Goal: Book appointment/travel/reservation

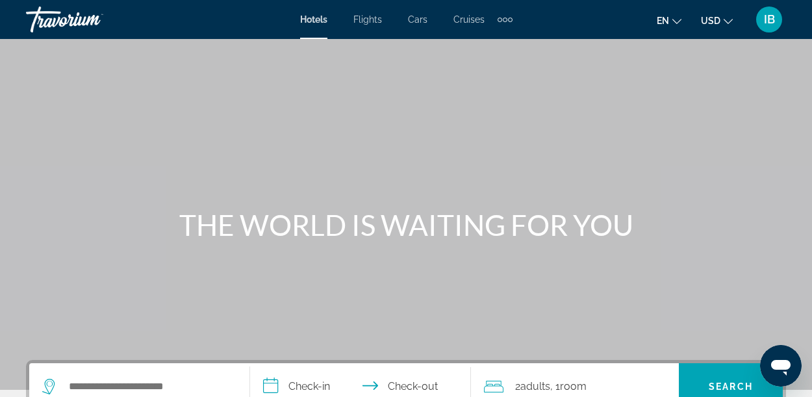
click at [728, 20] on icon "Change currency" at bounding box center [728, 21] width 9 height 9
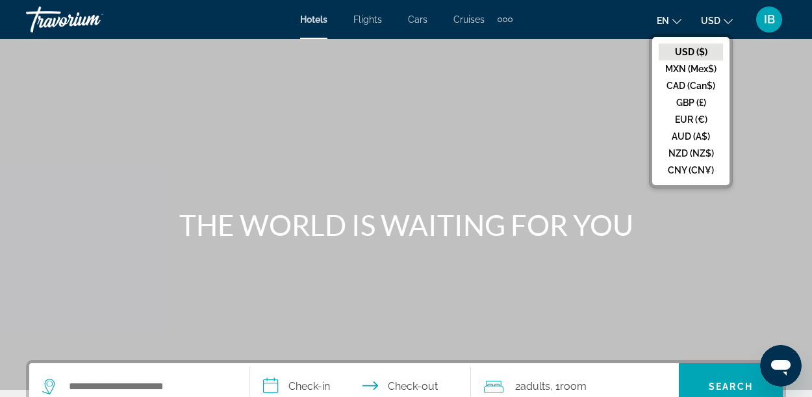
click at [708, 86] on button "CAD (Can$)" at bounding box center [691, 85] width 64 height 17
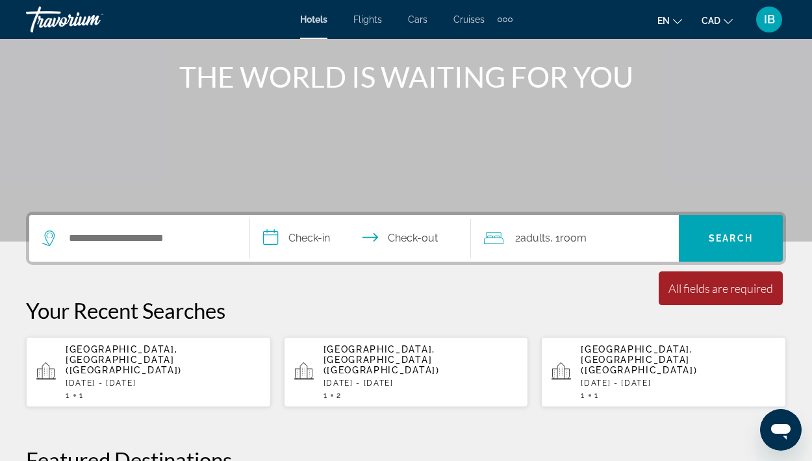
scroll to position [149, 0]
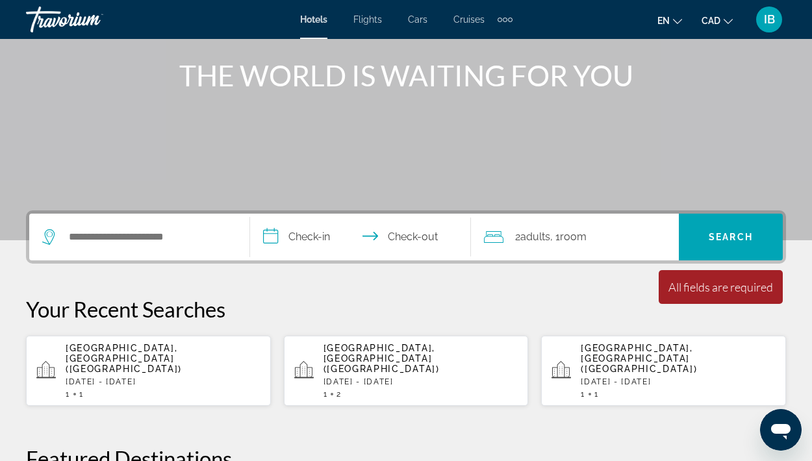
click at [152, 366] on div "[GEOGRAPHIC_DATA], [GEOGRAPHIC_DATA] ([GEOGRAPHIC_DATA]) [DATE] - [DATE] 1 1" at bounding box center [163, 371] width 195 height 56
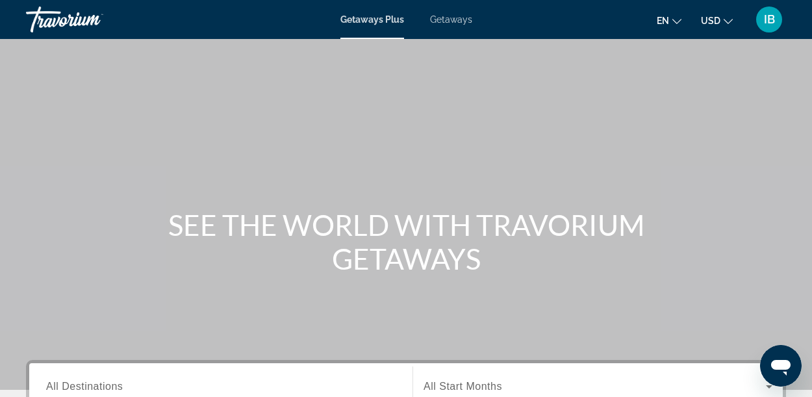
click at [719, 17] on span "USD" at bounding box center [710, 21] width 19 height 10
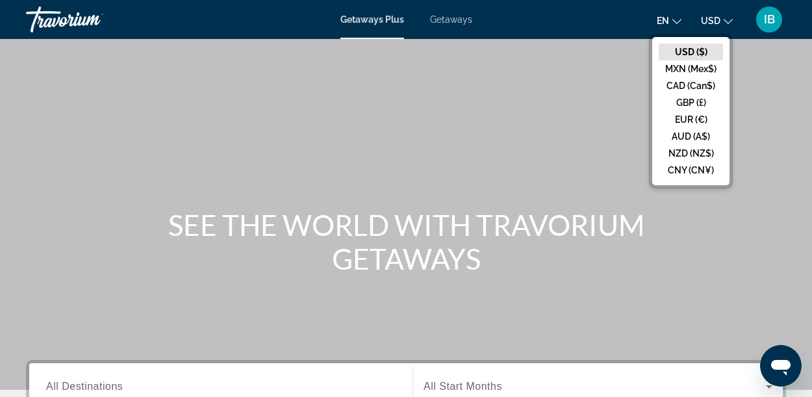
click at [706, 83] on button "CAD (Can$)" at bounding box center [691, 85] width 64 height 17
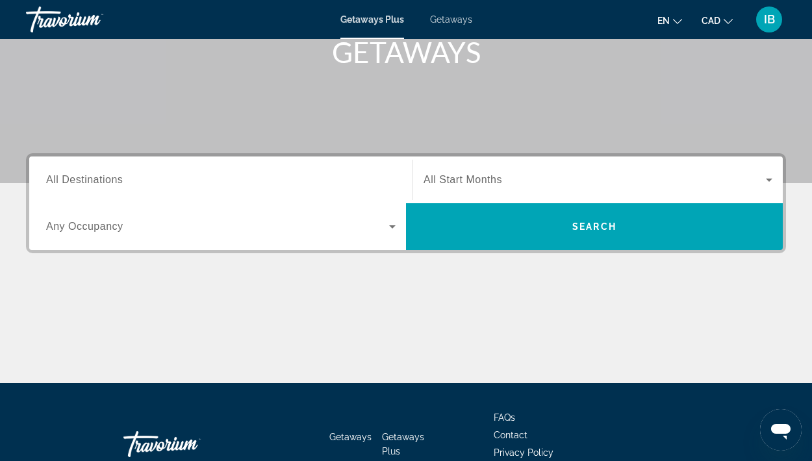
scroll to position [208, 0]
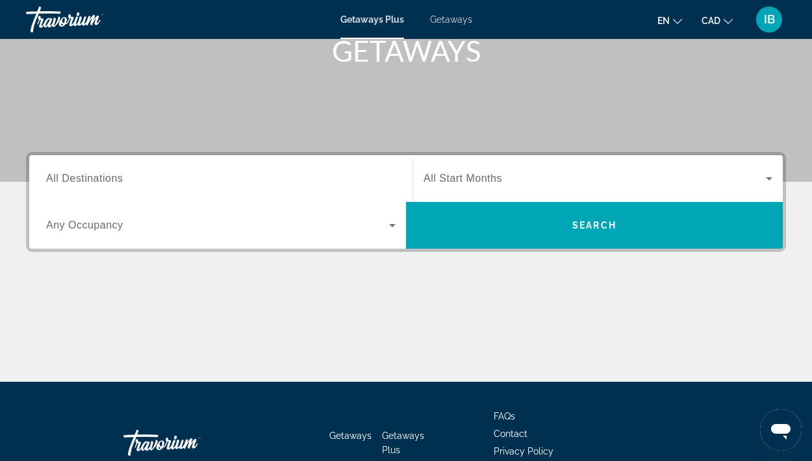
click at [124, 176] on input "Destination All Destinations" at bounding box center [221, 180] width 350 height 16
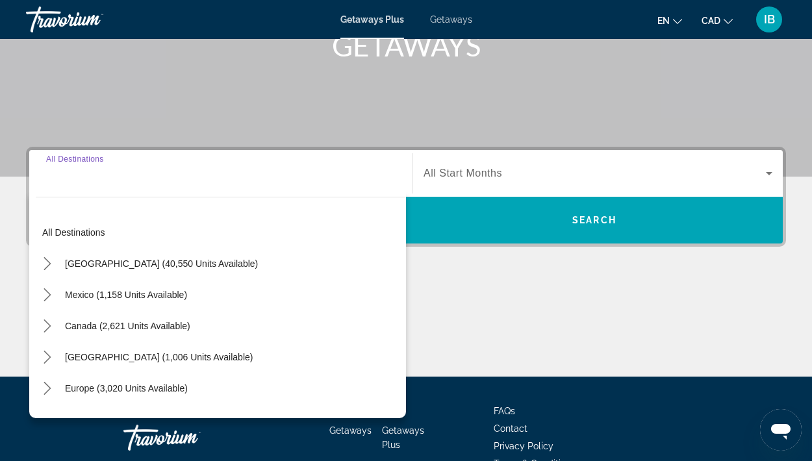
scroll to position [287, 0]
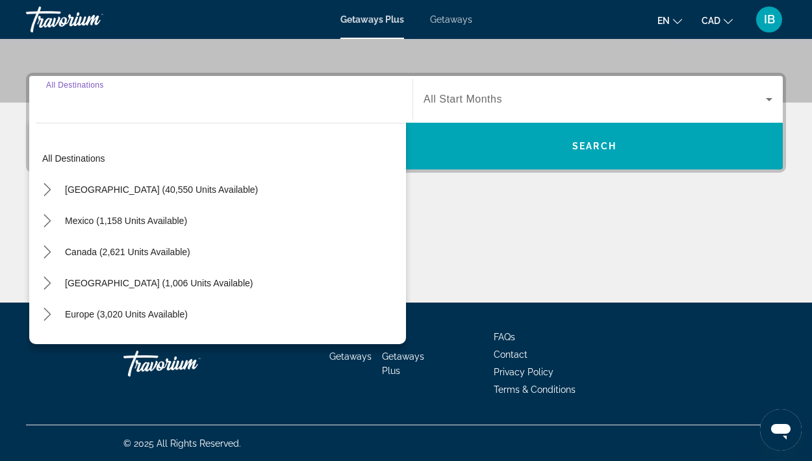
click at [141, 102] on input "Destination All Destinations" at bounding box center [221, 100] width 350 height 16
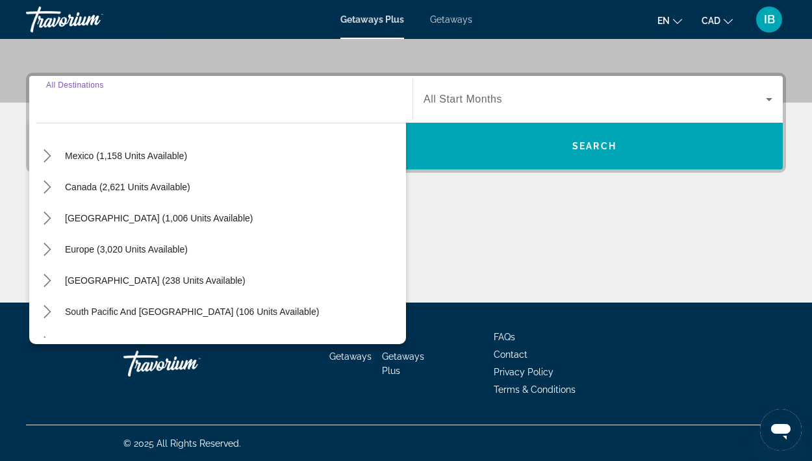
scroll to position [47, 0]
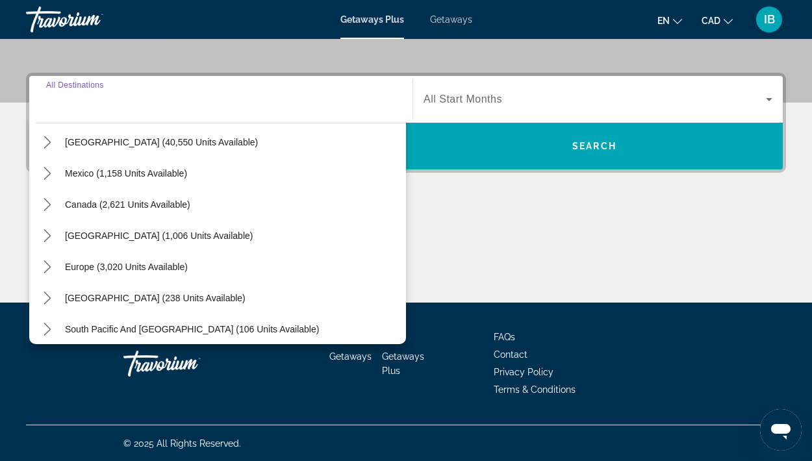
click at [104, 238] on span "[GEOGRAPHIC_DATA] (1,006 units available)" at bounding box center [159, 236] width 188 height 10
type input "**********"
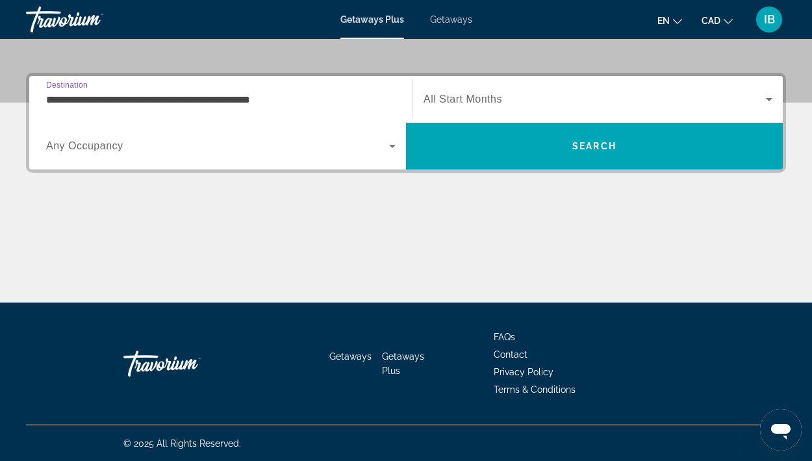
click at [140, 147] on span "Search widget" at bounding box center [217, 146] width 343 height 16
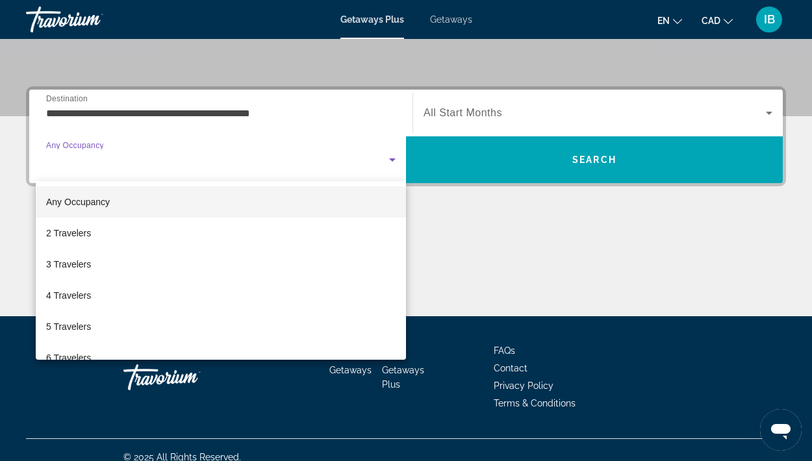
scroll to position [270, 0]
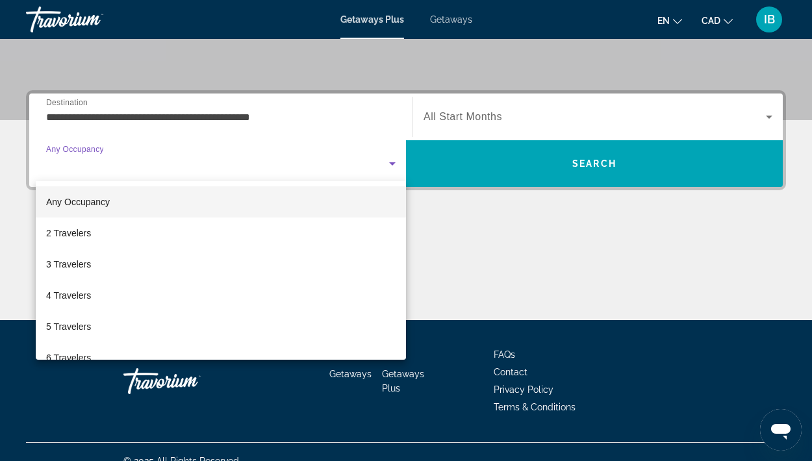
click at [101, 237] on mat-option "2 Travelers" at bounding box center [221, 233] width 370 height 31
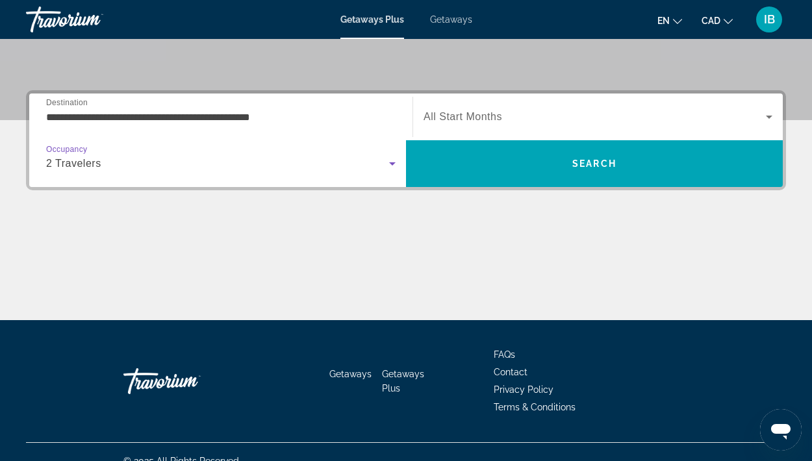
click at [495, 114] on span "All Start Months" at bounding box center [463, 116] width 79 height 11
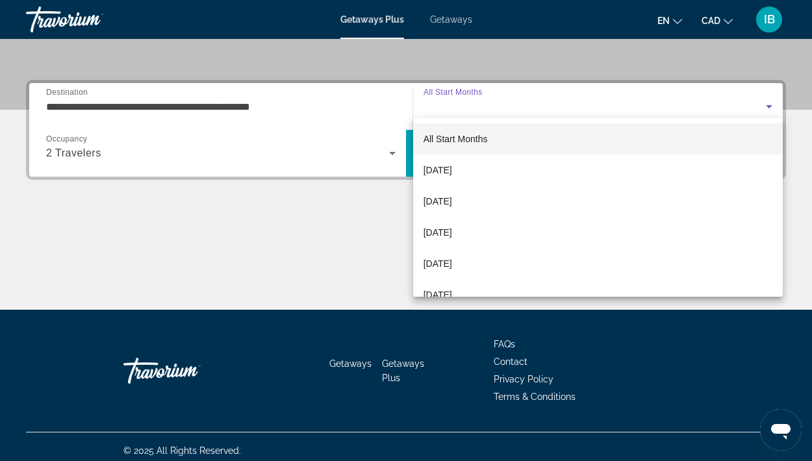
scroll to position [287, 0]
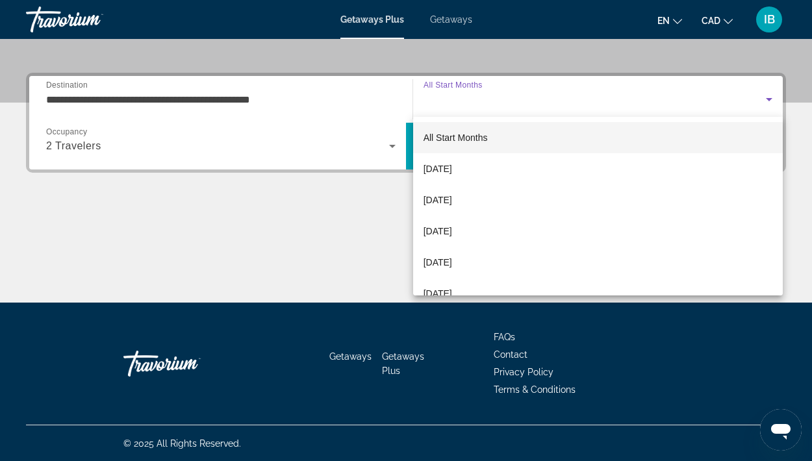
click at [480, 168] on mat-option "[DATE]" at bounding box center [598, 168] width 370 height 31
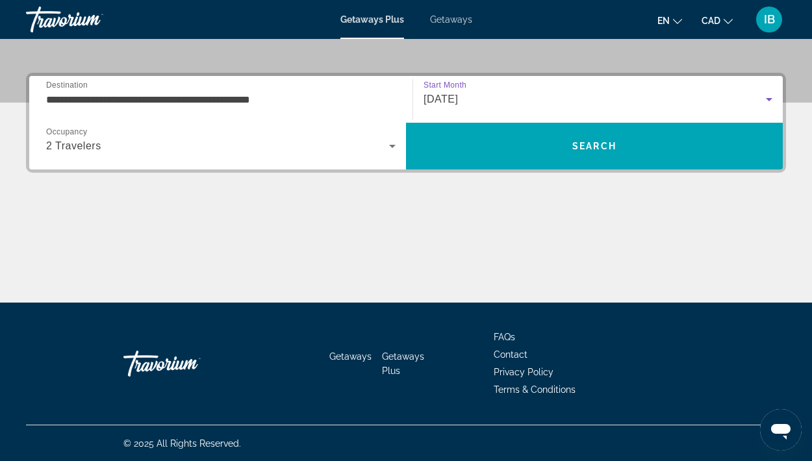
click at [458, 94] on span "[DATE]" at bounding box center [441, 99] width 34 height 11
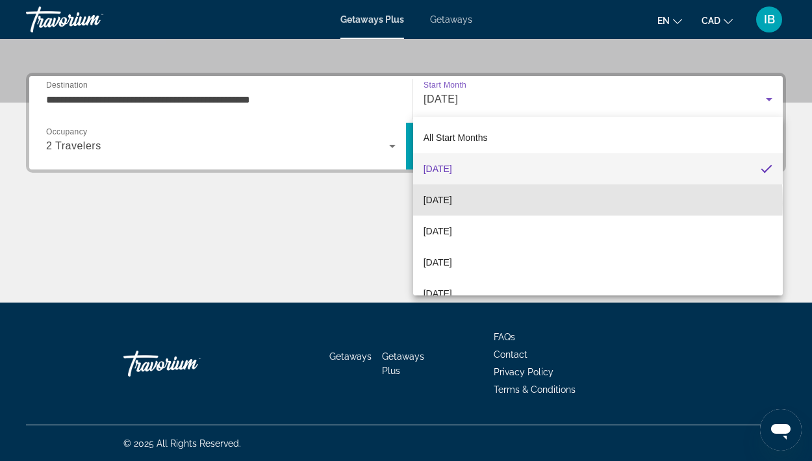
click at [452, 204] on span "[DATE]" at bounding box center [438, 200] width 29 height 16
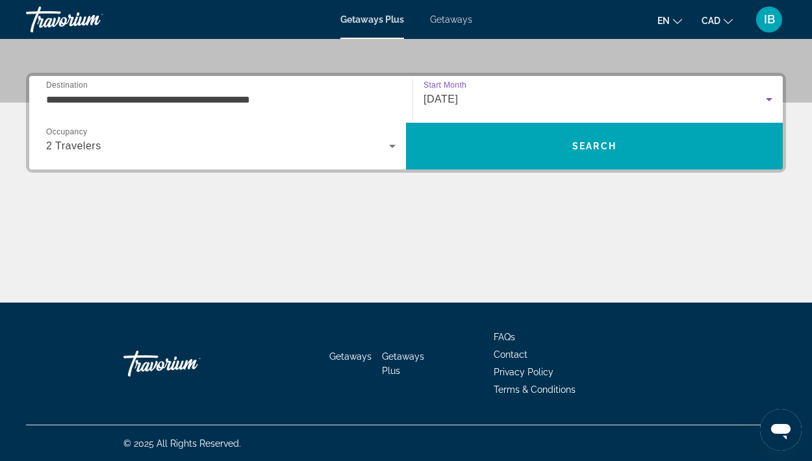
click at [626, 149] on span "Search" at bounding box center [594, 146] width 377 height 31
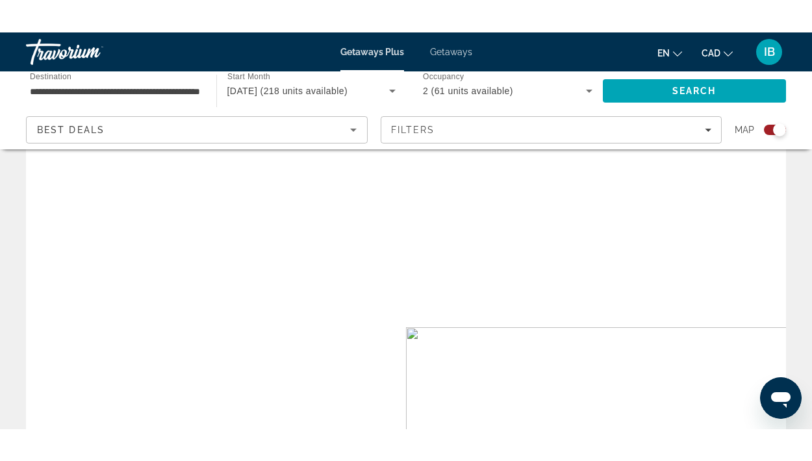
scroll to position [160, 0]
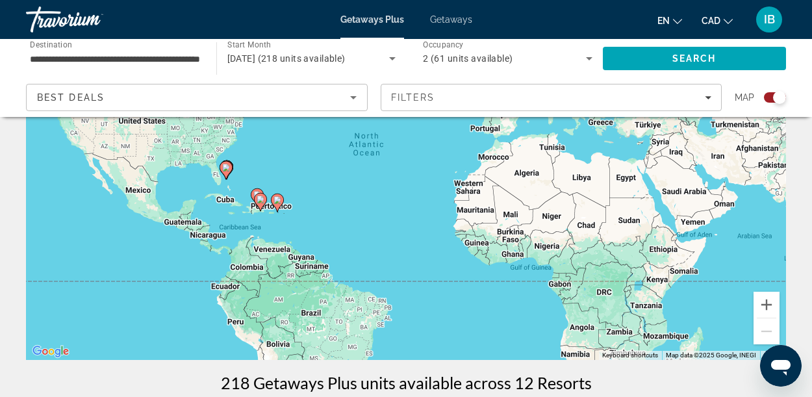
click at [144, 194] on div "To activate drag with keyboard, press Alt + Enter. Once in keyboard drag state,…" at bounding box center [406, 165] width 760 height 390
click at [146, 187] on div "To activate drag with keyboard, press Alt + Enter. Once in keyboard drag state,…" at bounding box center [406, 165] width 760 height 390
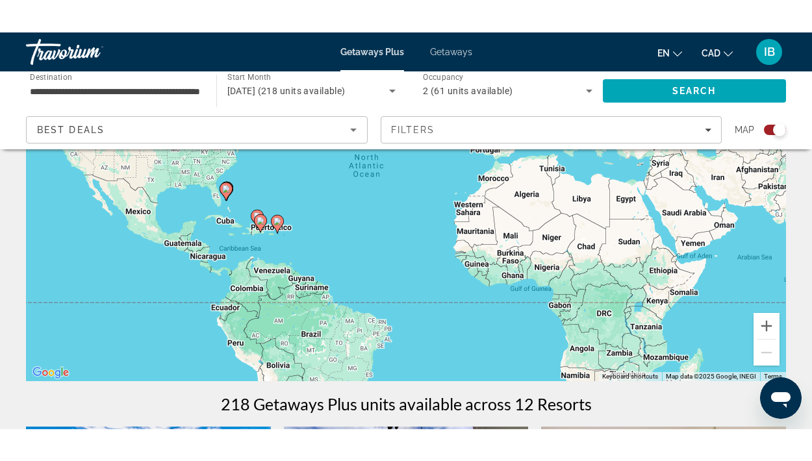
scroll to position [0, 0]
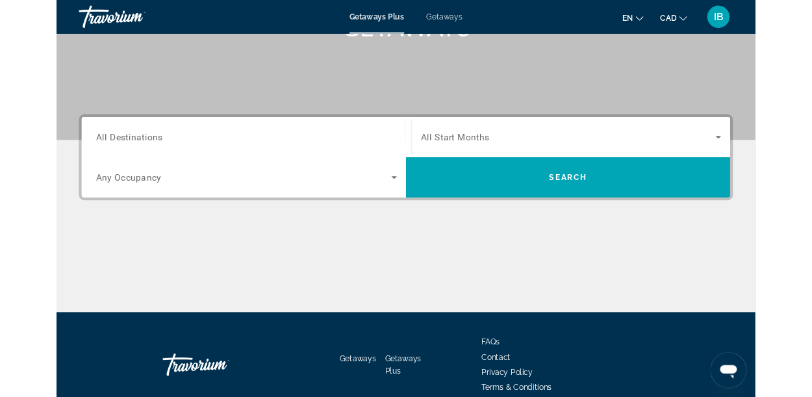
scroll to position [224, 0]
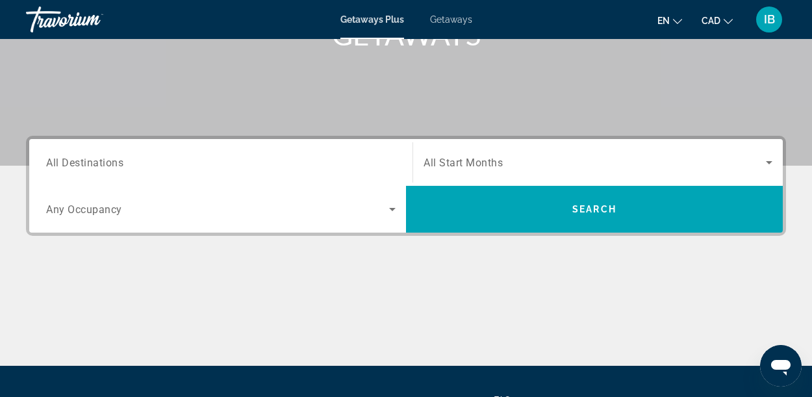
click at [502, 162] on span "All Start Months" at bounding box center [463, 163] width 79 height 12
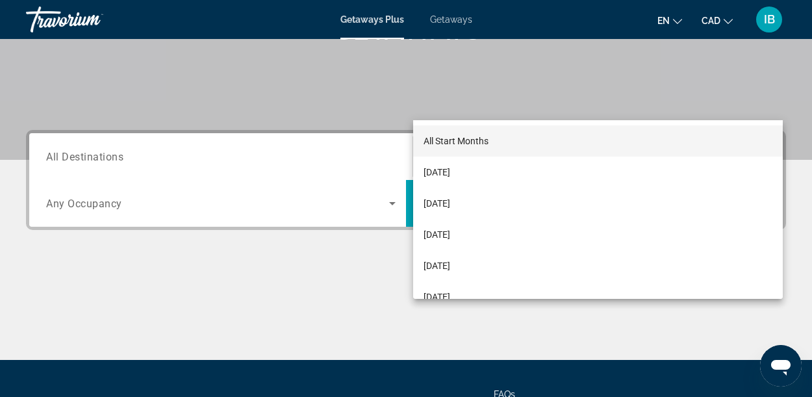
scroll to position [317, 0]
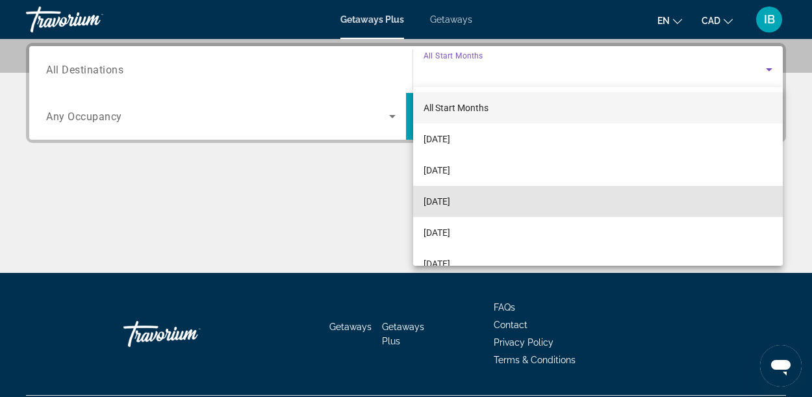
click at [450, 206] on span "[DATE]" at bounding box center [437, 202] width 27 height 16
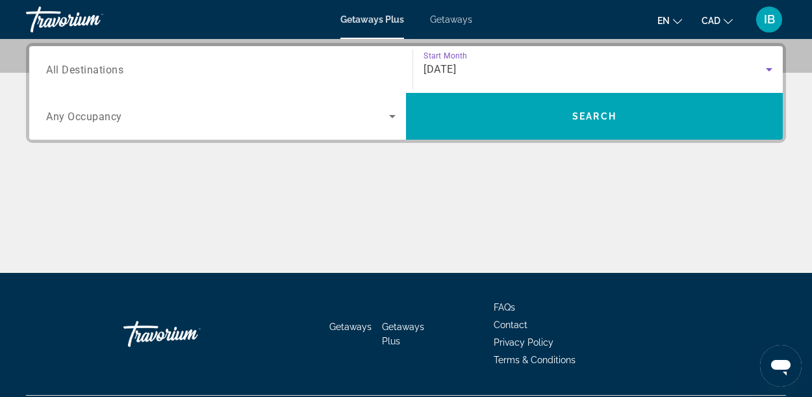
click at [129, 75] on input "Destination All Destinations" at bounding box center [221, 70] width 350 height 16
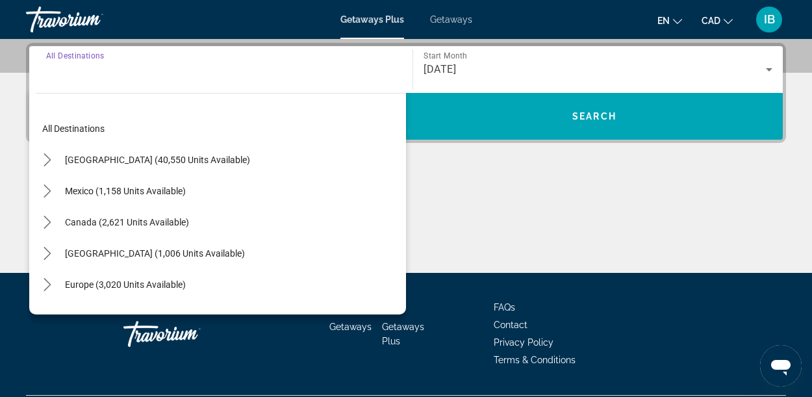
click at [92, 196] on span "Select destination: Mexico (1,158 units available)" at bounding box center [125, 190] width 134 height 31
type input "**********"
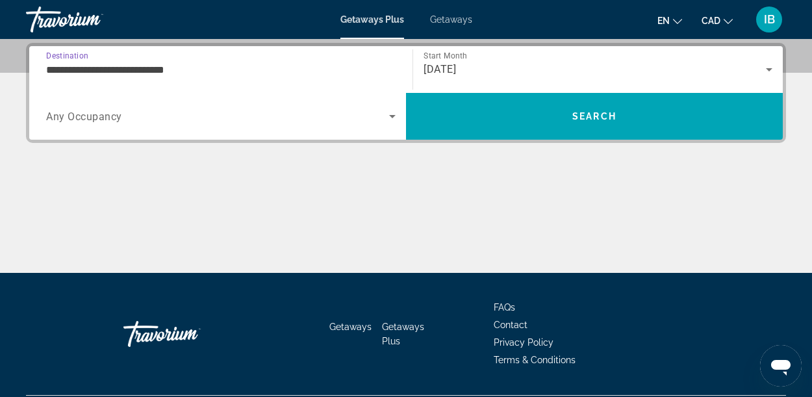
click at [118, 119] on span "Any Occupancy" at bounding box center [84, 116] width 76 height 12
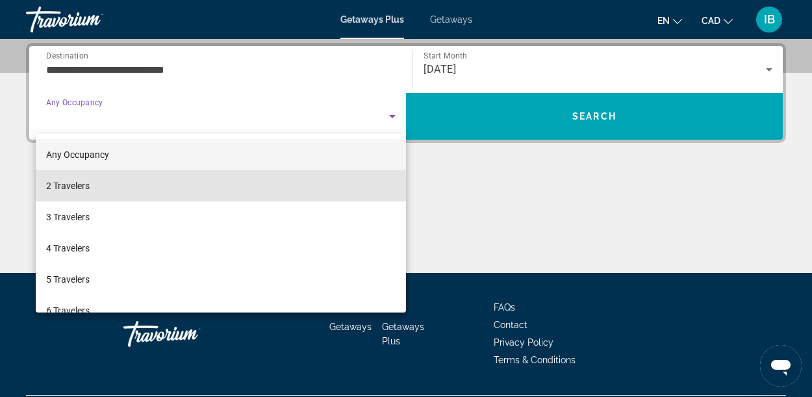
click at [92, 193] on mat-option "2 Travelers" at bounding box center [221, 185] width 370 height 31
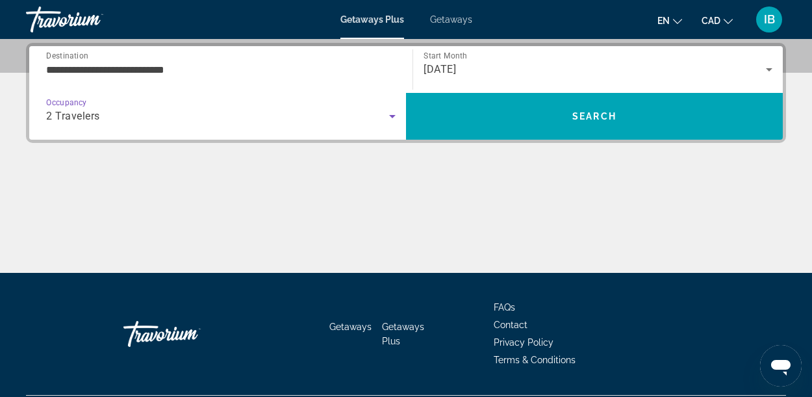
click at [681, 116] on span "Search" at bounding box center [594, 116] width 377 height 31
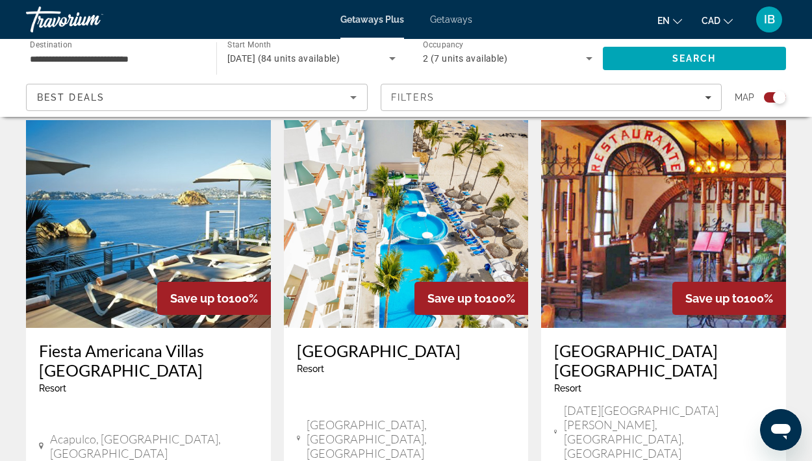
scroll to position [1922, 0]
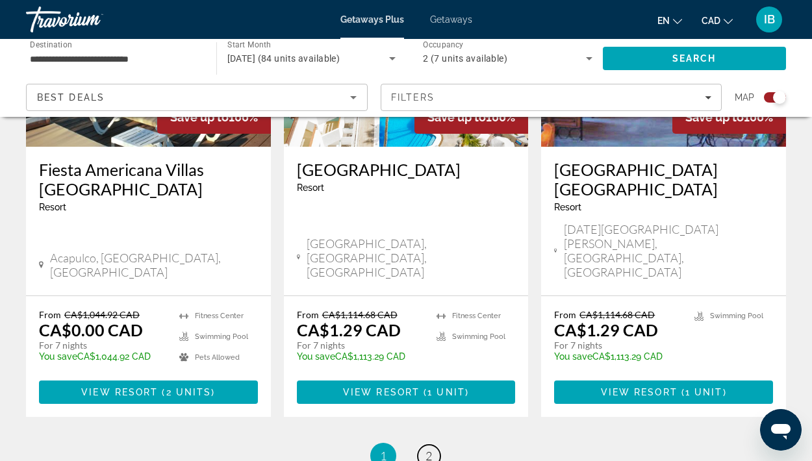
click at [432, 396] on span "2" at bounding box center [429, 456] width 6 height 14
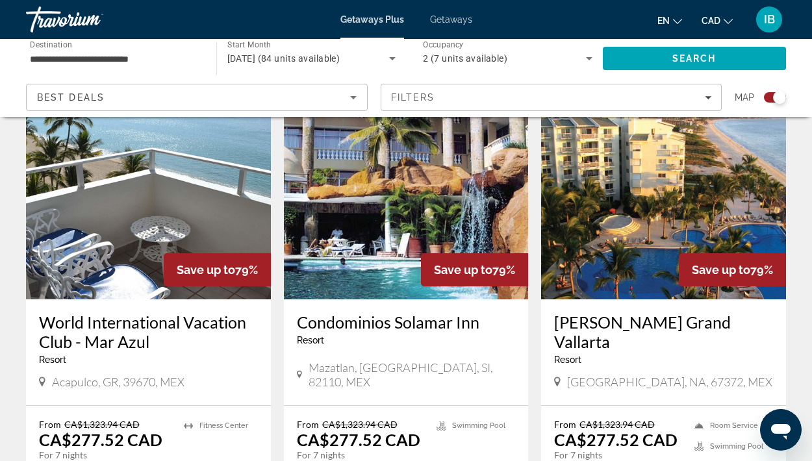
scroll to position [1424, 0]
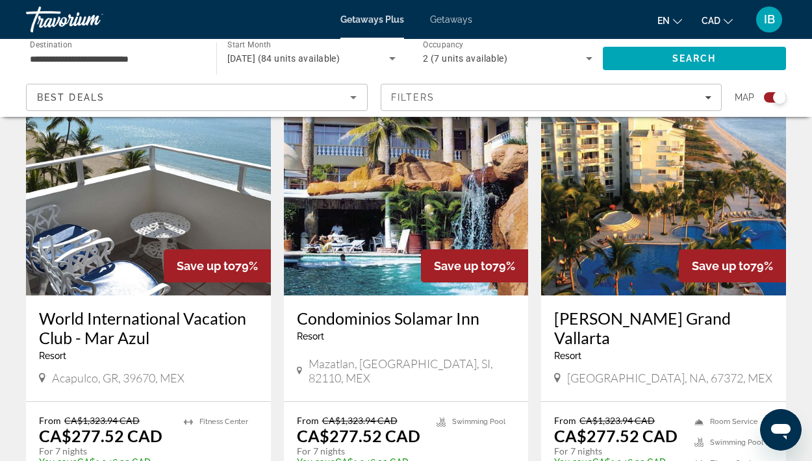
click at [749, 173] on img "Main content" at bounding box center [663, 192] width 245 height 208
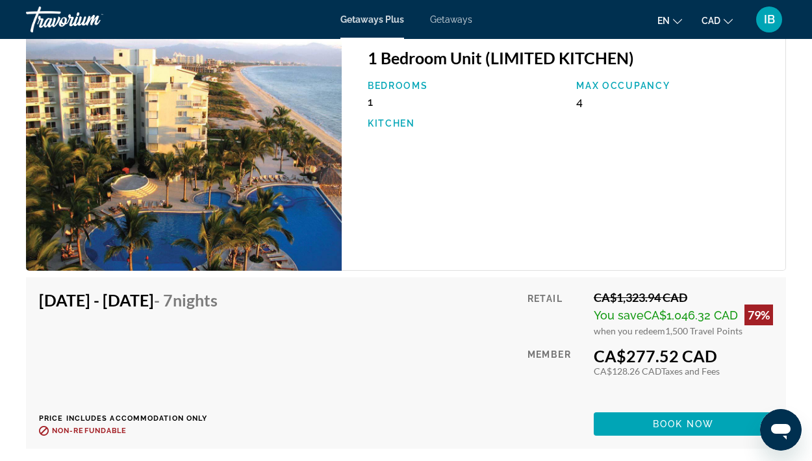
scroll to position [2226, 0]
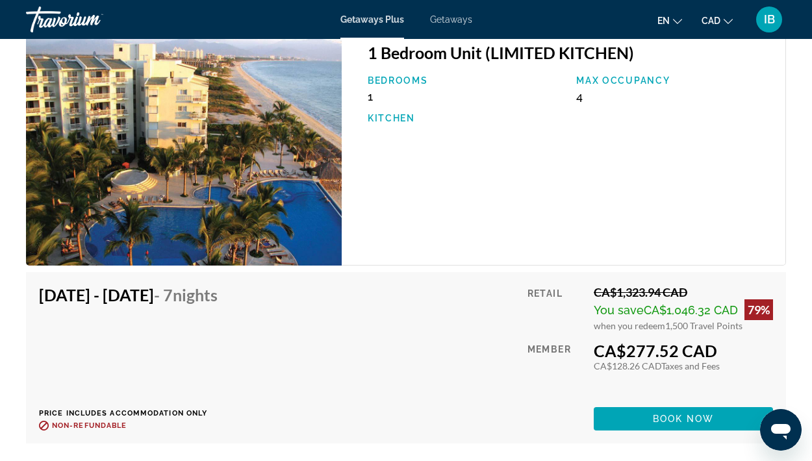
click at [244, 200] on img "Main content" at bounding box center [184, 147] width 316 height 237
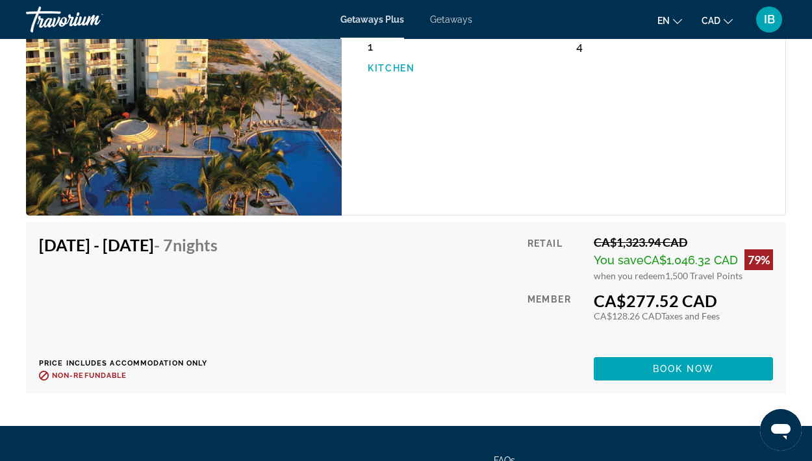
scroll to position [2415, 0]
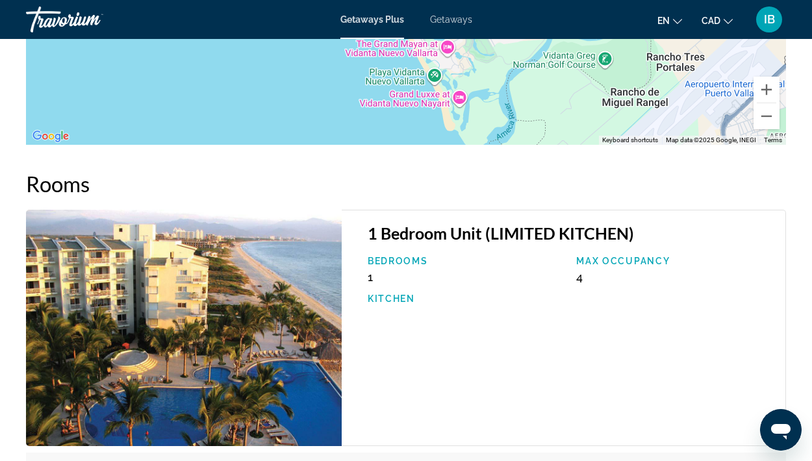
click at [274, 353] on img "Main content" at bounding box center [184, 328] width 316 height 237
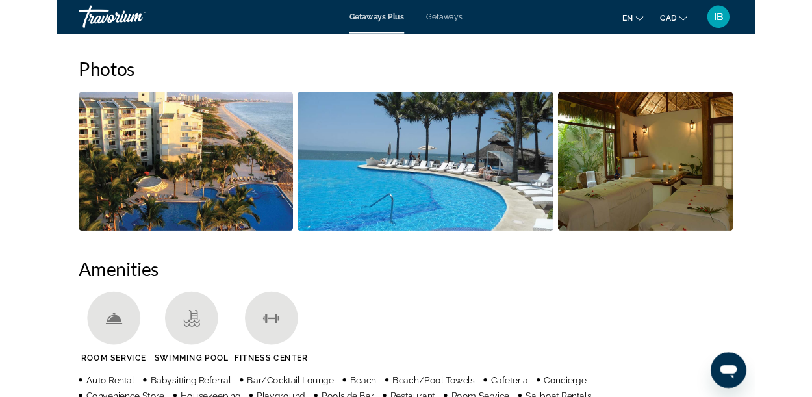
scroll to position [823, 0]
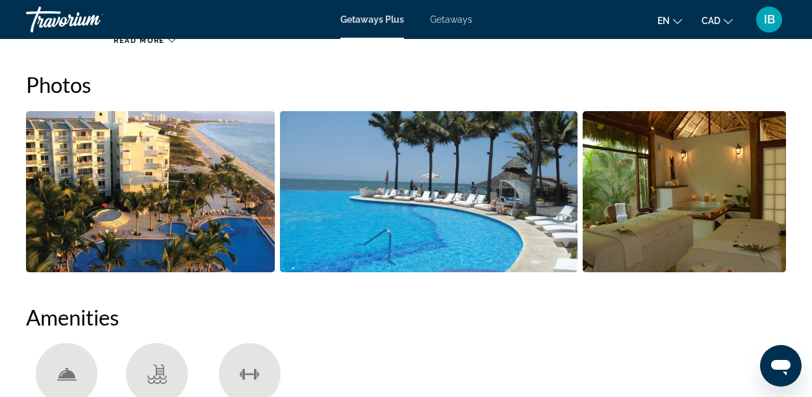
click at [178, 207] on img "Open full-screen image slider" at bounding box center [150, 191] width 249 height 161
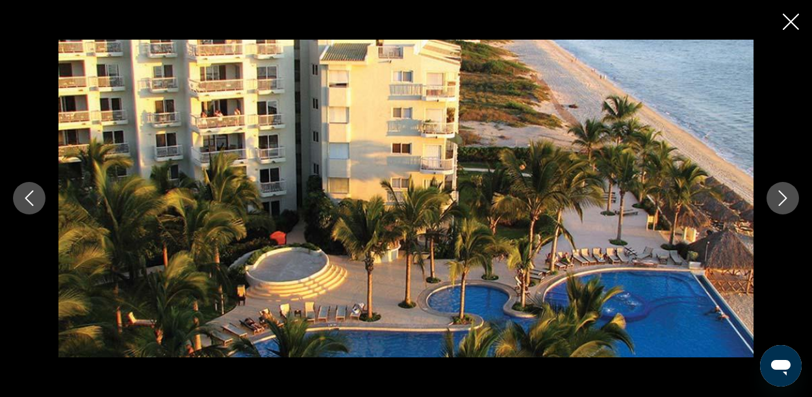
click at [772, 200] on button "Next image" at bounding box center [783, 198] width 32 height 32
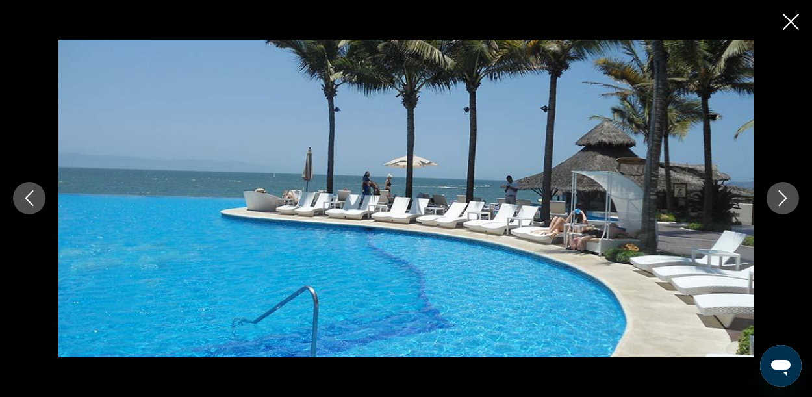
click at [771, 200] on button "Next image" at bounding box center [783, 198] width 32 height 32
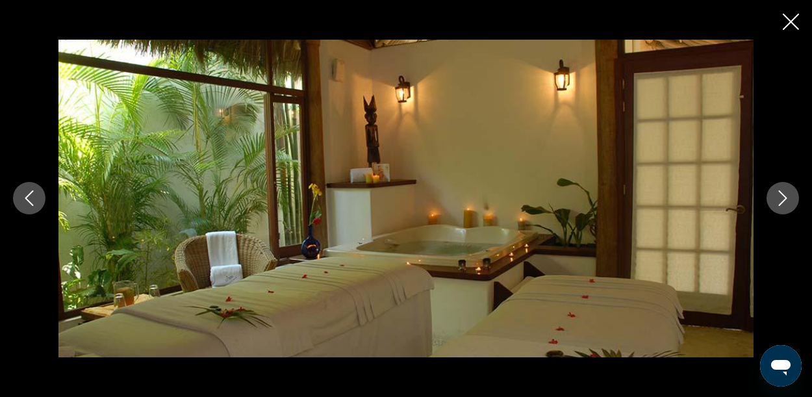
click at [768, 205] on button "Next image" at bounding box center [783, 198] width 32 height 32
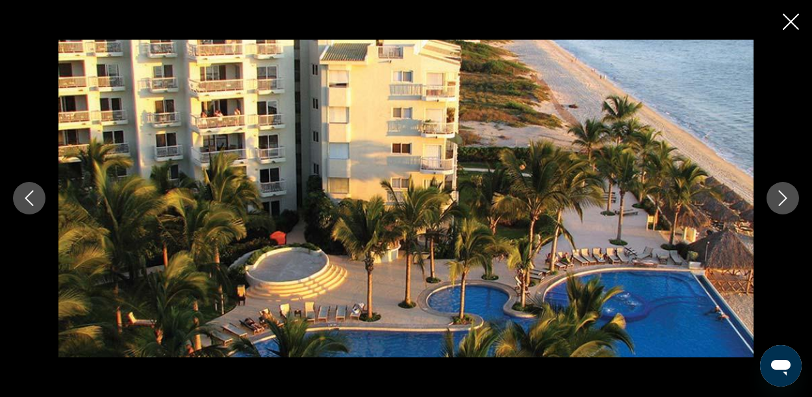
click at [760, 210] on div "prev next" at bounding box center [406, 199] width 812 height 318
click at [773, 207] on button "Next image" at bounding box center [783, 198] width 32 height 32
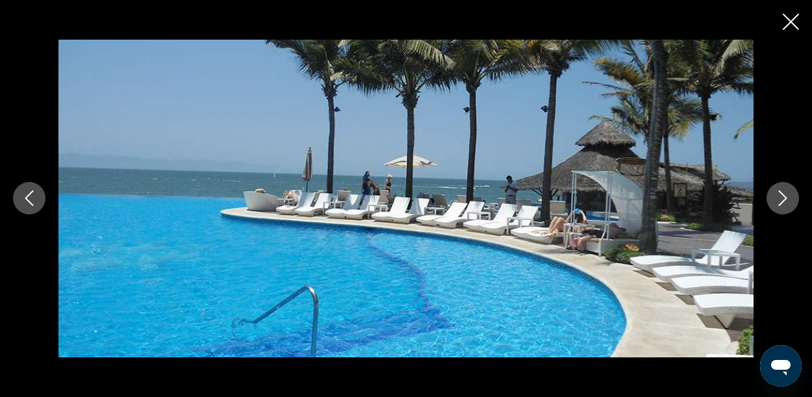
click at [779, 205] on icon "Next image" at bounding box center [783, 198] width 16 height 16
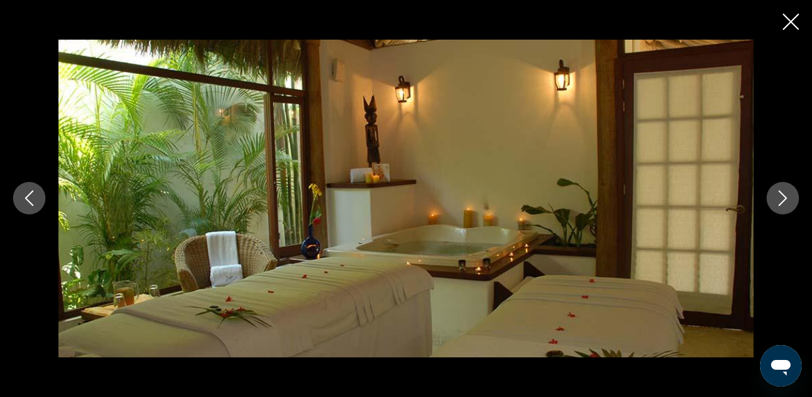
click at [771, 207] on button "Next image" at bounding box center [783, 198] width 32 height 32
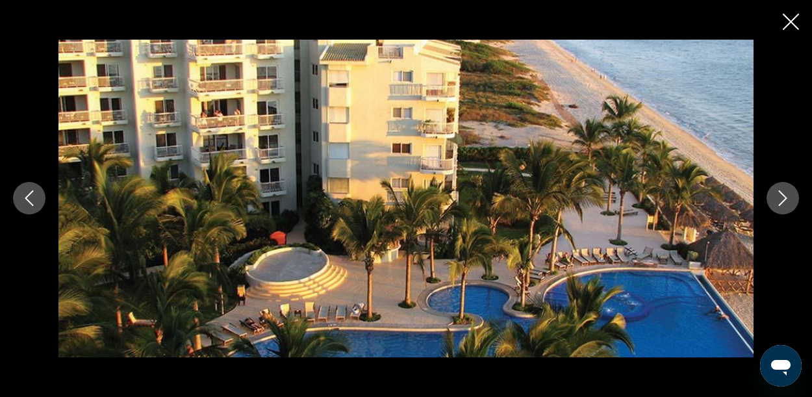
click at [770, 207] on button "Next image" at bounding box center [783, 198] width 32 height 32
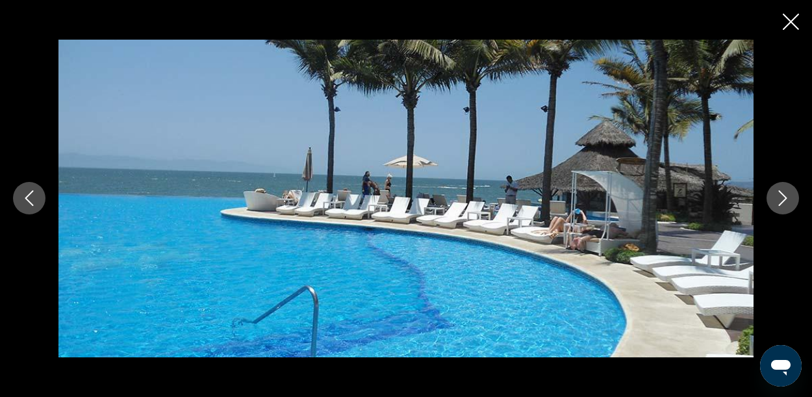
click at [785, 22] on icon "Close slideshow" at bounding box center [791, 22] width 16 height 16
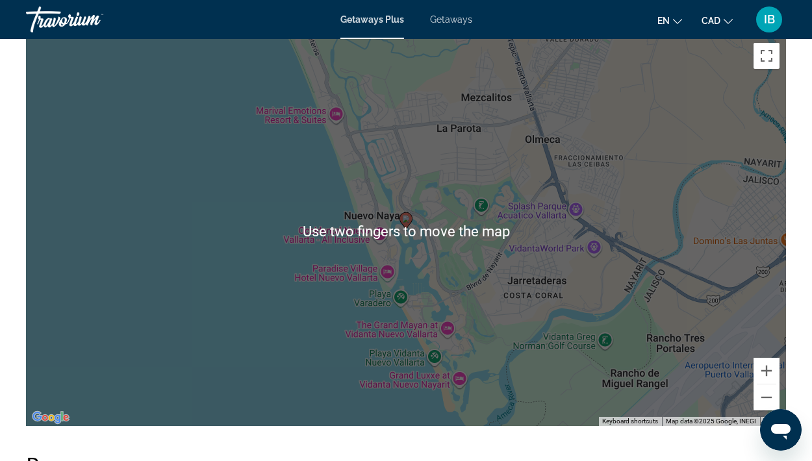
scroll to position [1765, 0]
click at [738, 361] on div "To activate drag with keyboard, press Alt + Enter. Once in keyboard drag state,…" at bounding box center [406, 231] width 760 height 390
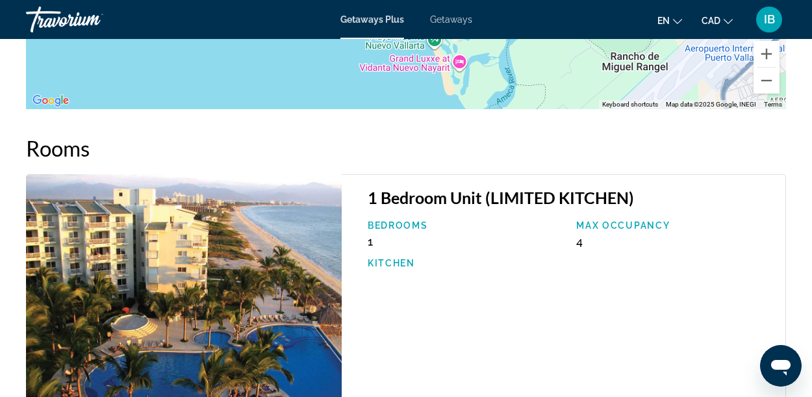
scroll to position [2077, 0]
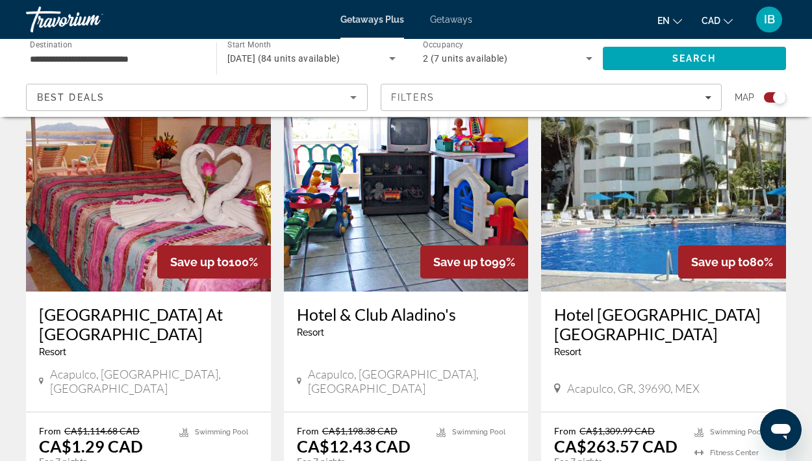
scroll to position [483, 0]
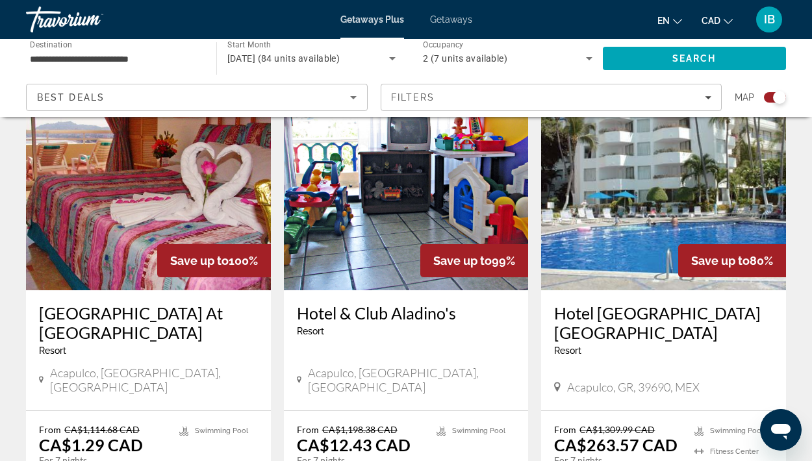
click at [740, 190] on img "Main content" at bounding box center [663, 187] width 245 height 208
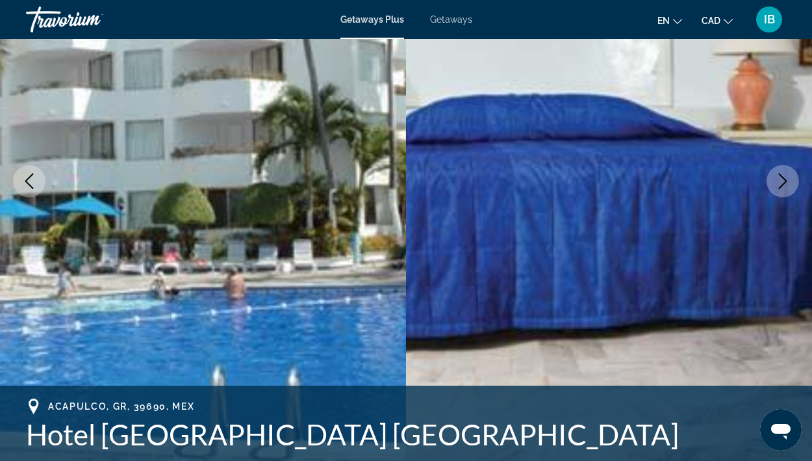
scroll to position [170, 0]
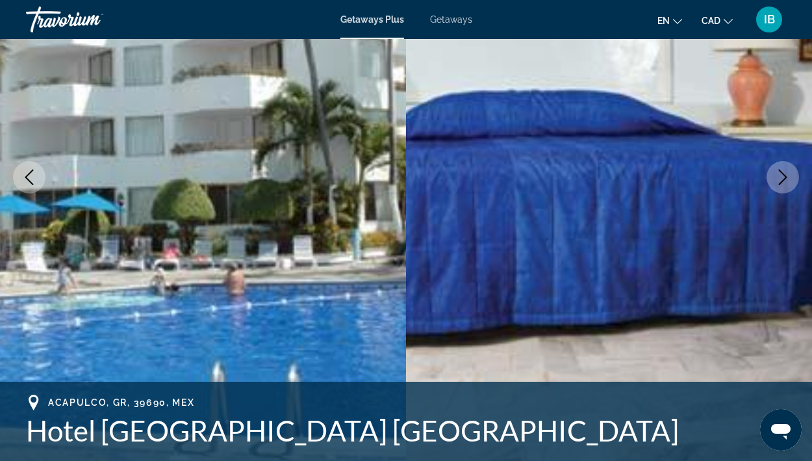
click at [779, 185] on button "Next image" at bounding box center [783, 177] width 32 height 32
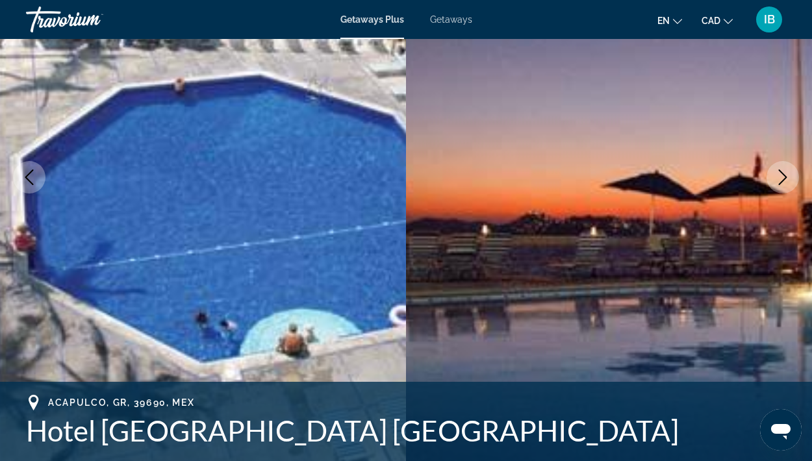
click at [771, 184] on button "Next image" at bounding box center [783, 177] width 32 height 32
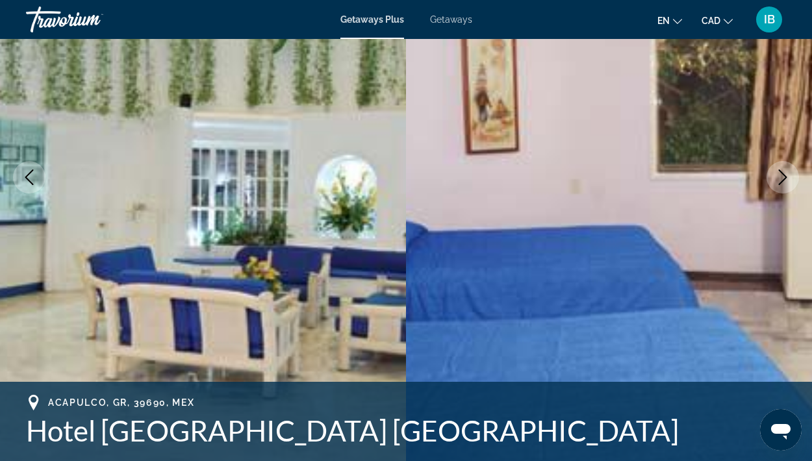
click at [777, 189] on button "Next image" at bounding box center [783, 177] width 32 height 32
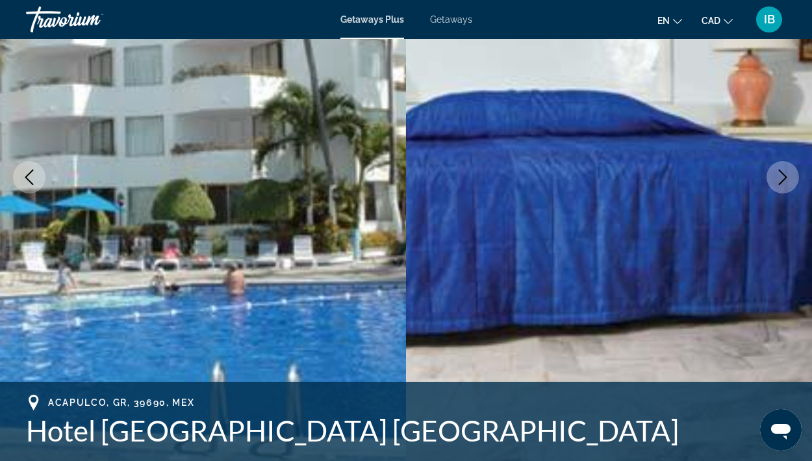
click at [780, 192] on button "Next image" at bounding box center [783, 177] width 32 height 32
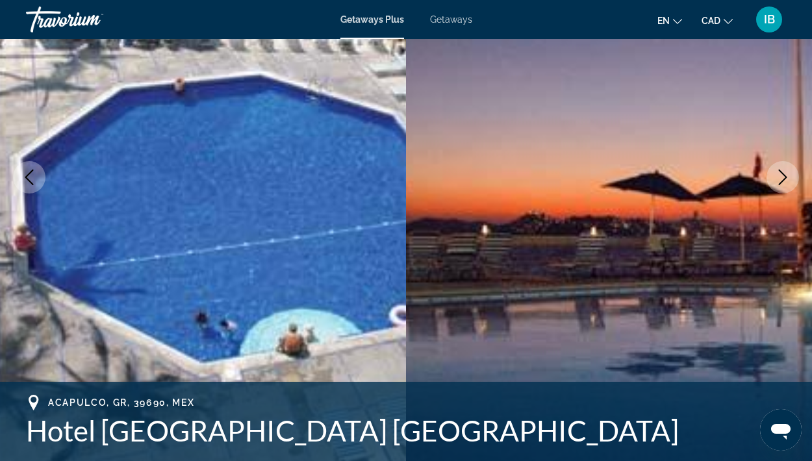
click at [780, 192] on button "Next image" at bounding box center [783, 177] width 32 height 32
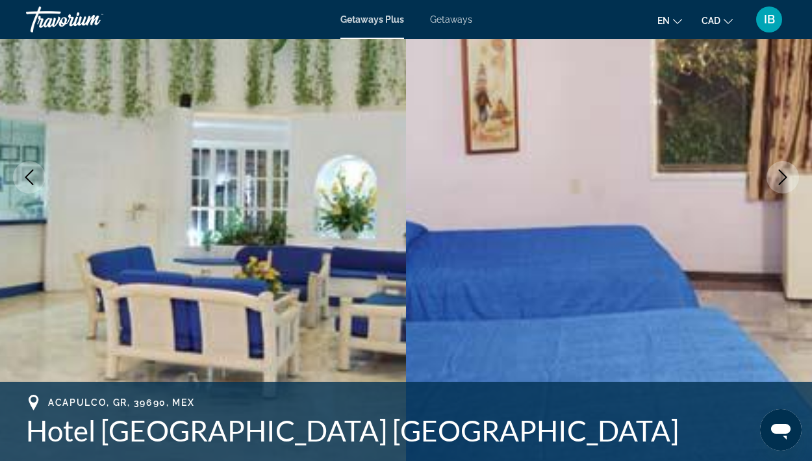
click at [776, 198] on img "Main content" at bounding box center [609, 177] width 406 height 617
click at [784, 189] on button "Next image" at bounding box center [783, 177] width 32 height 32
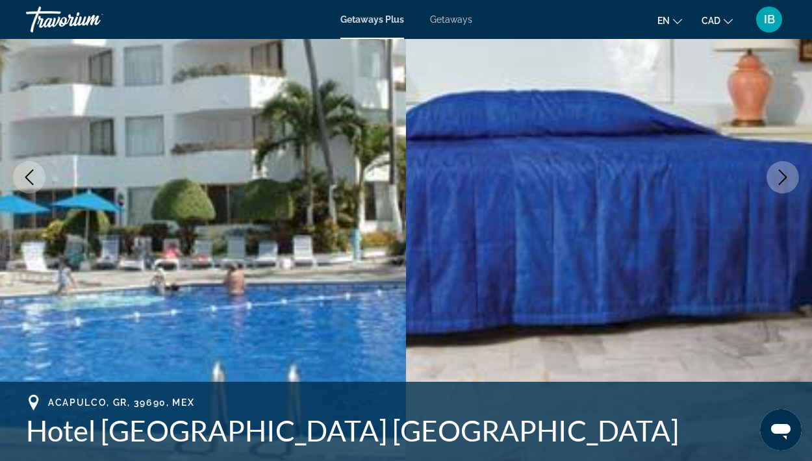
click at [777, 192] on button "Next image" at bounding box center [783, 177] width 32 height 32
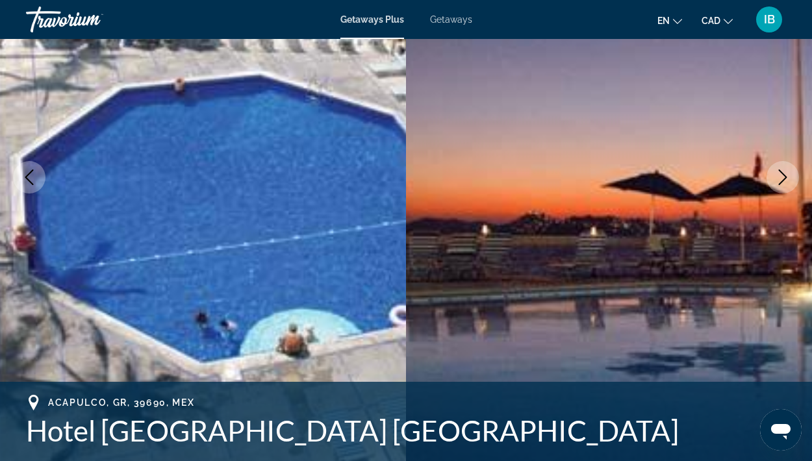
click at [773, 197] on img "Main content" at bounding box center [609, 177] width 406 height 617
click at [782, 192] on button "Next image" at bounding box center [783, 177] width 32 height 32
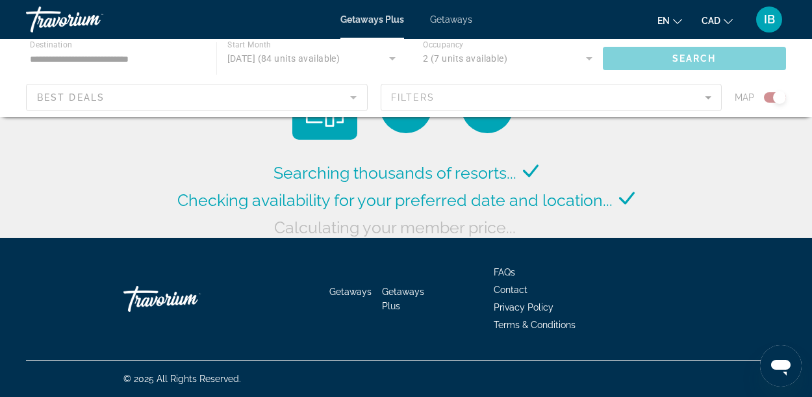
scroll to position [40, 0]
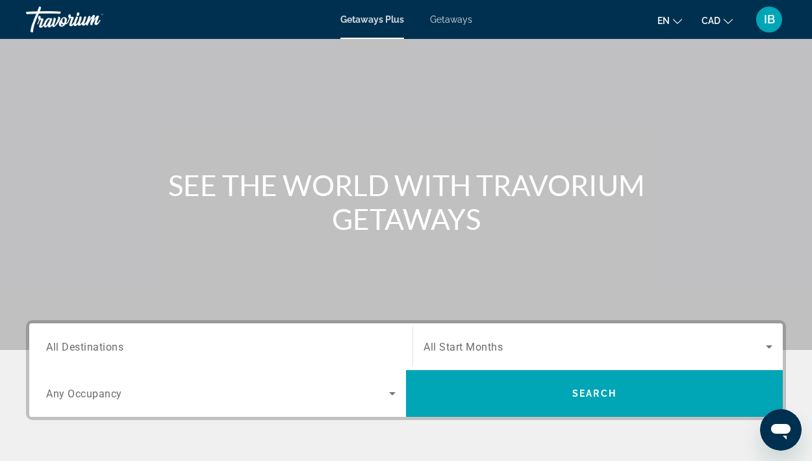
scroll to position [41, 0]
